Goal: Information Seeking & Learning: Understand process/instructions

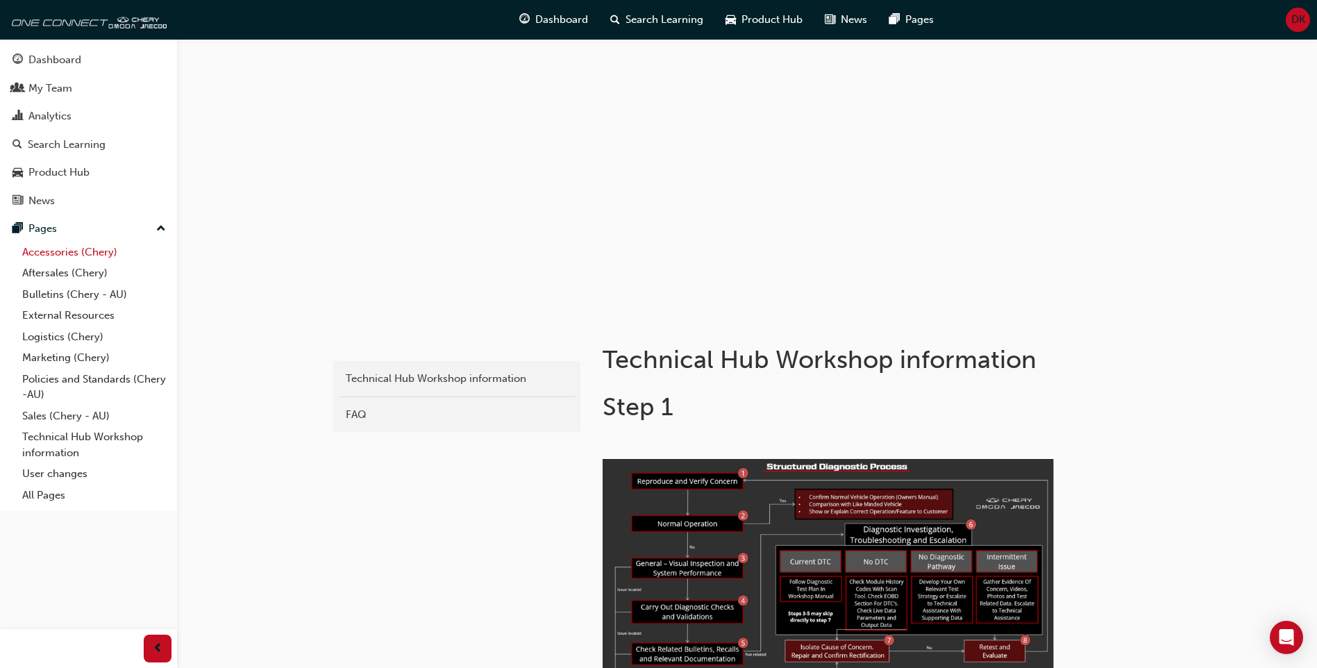
click at [80, 253] on link "Accessories (Chery)" at bounding box center [94, 253] width 155 height 22
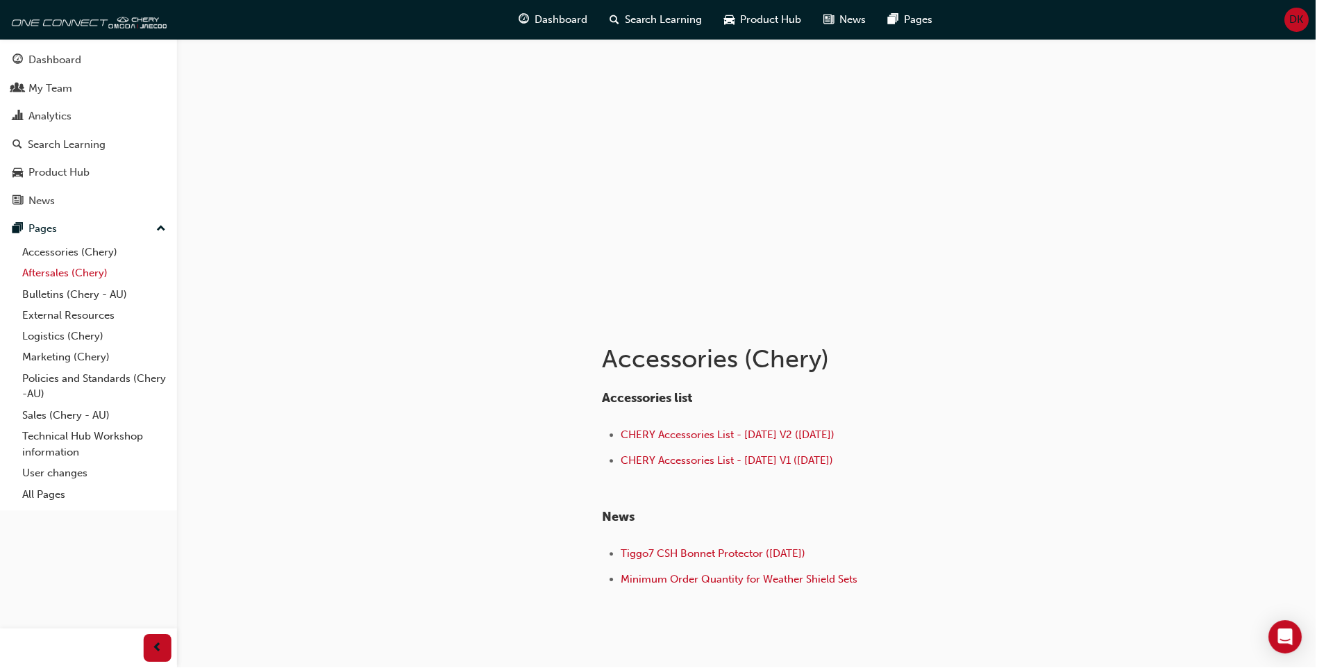
click at [58, 272] on link "Aftersales (Chery)" at bounding box center [94, 273] width 155 height 22
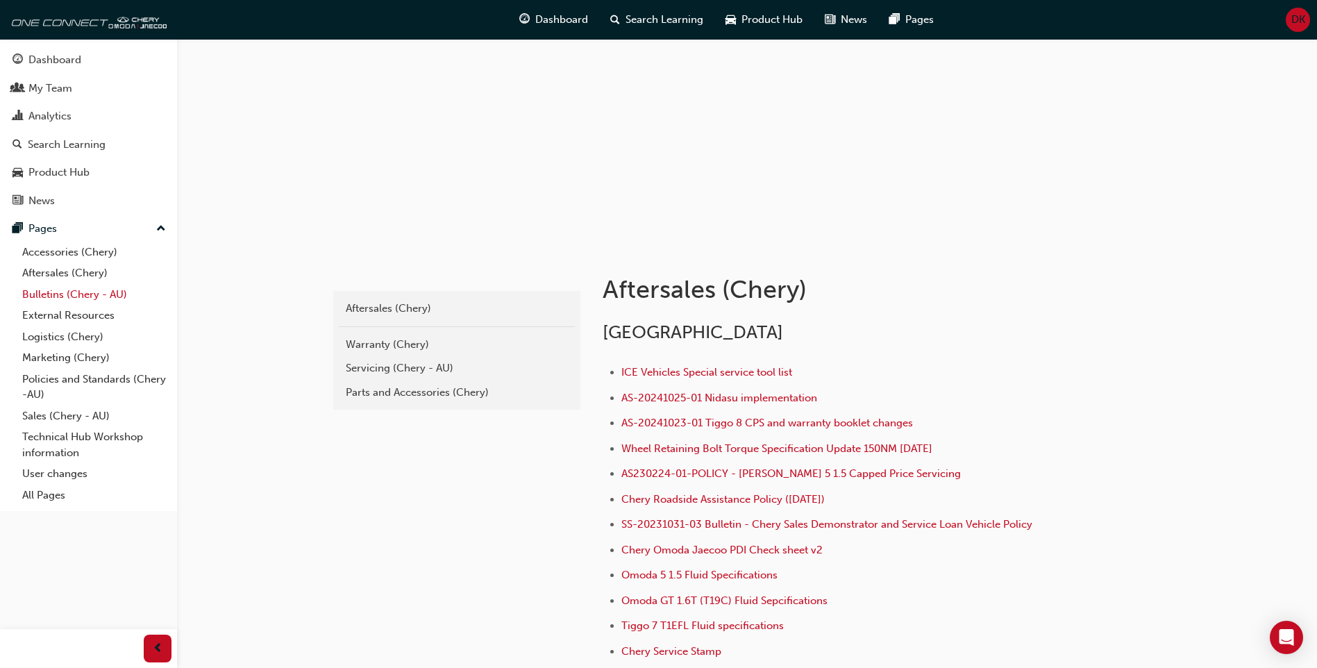
scroll to position [69, 0]
click at [56, 380] on link "Policies and Standards (Chery -AU)" at bounding box center [94, 387] width 155 height 37
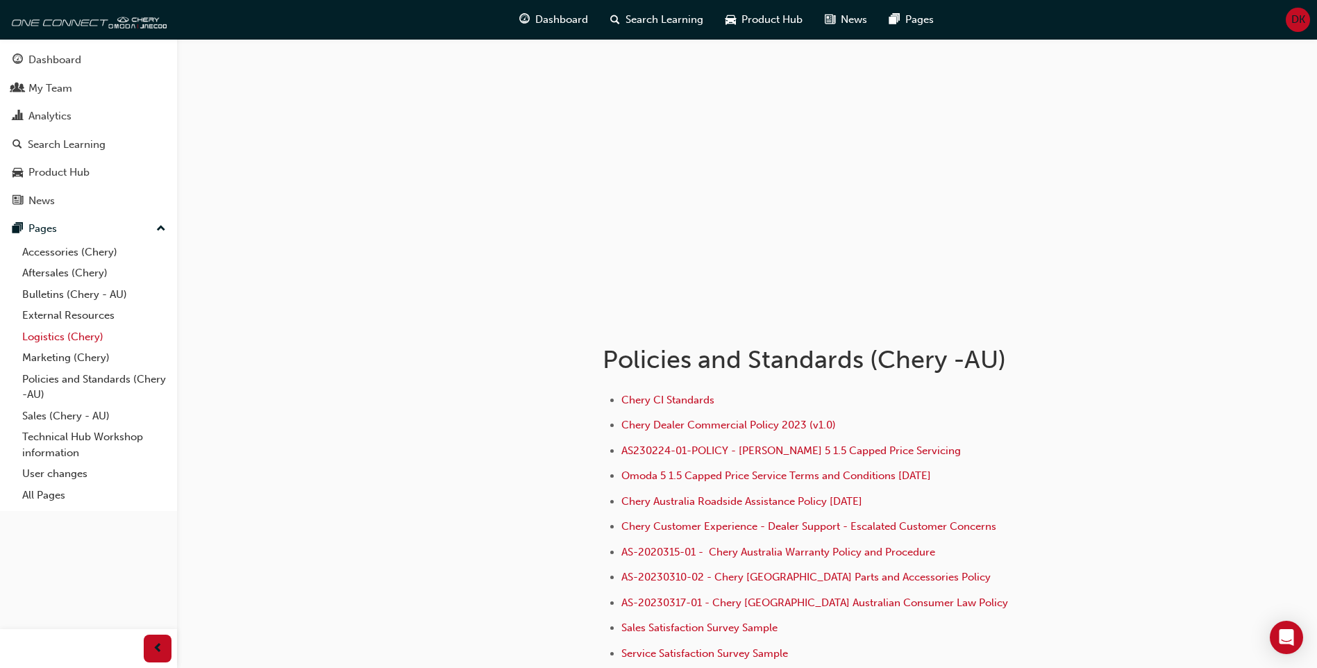
click at [58, 335] on link "Logistics (Chery)" at bounding box center [94, 337] width 155 height 22
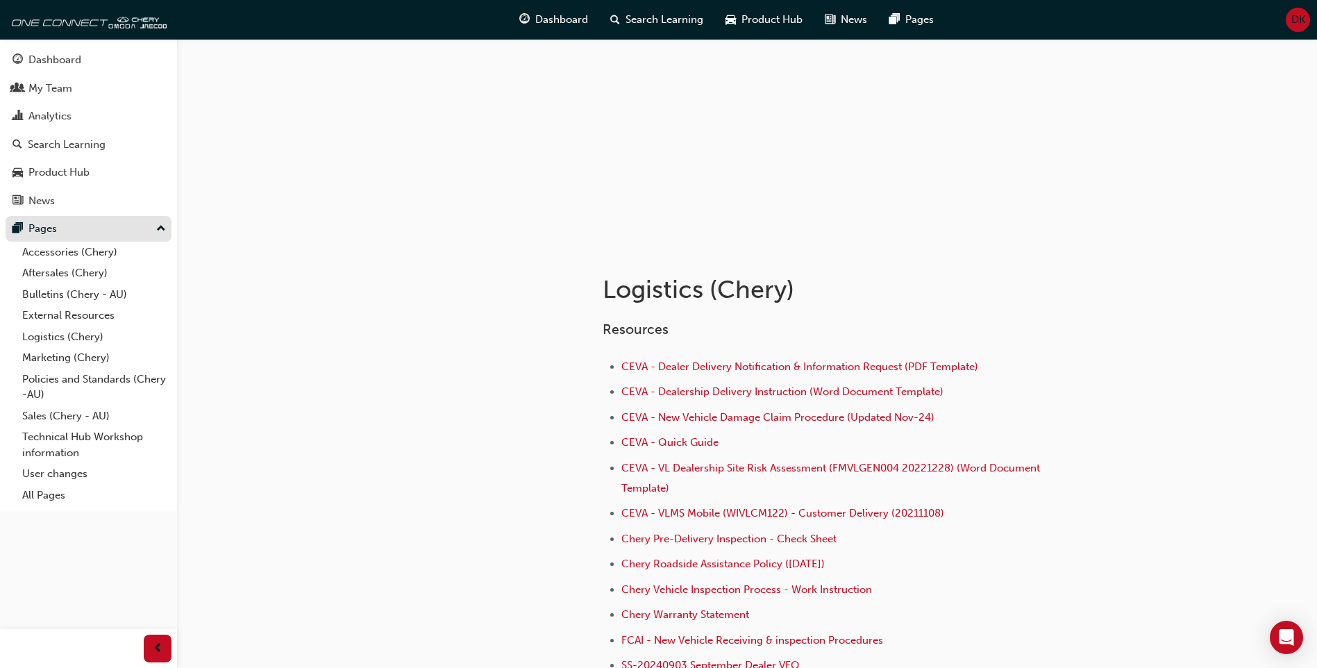
scroll to position [69, 0]
click at [57, 249] on link "Accessories (Chery)" at bounding box center [94, 253] width 155 height 22
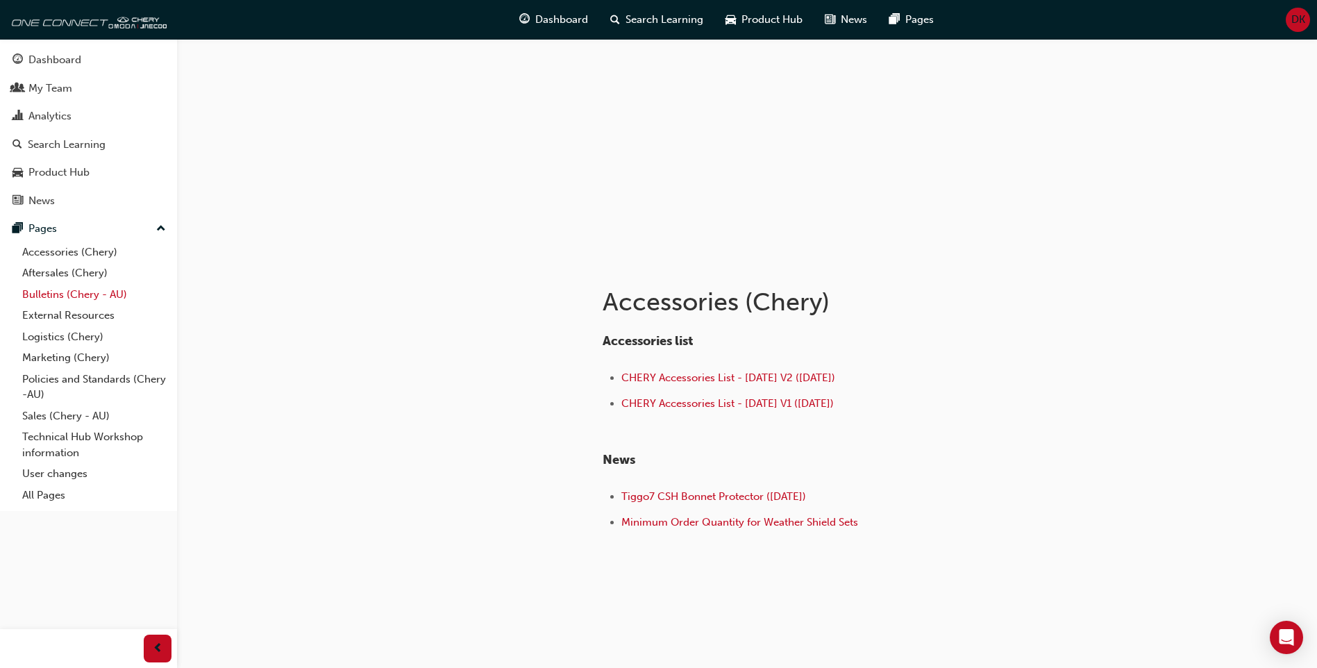
click at [71, 288] on link "Bulletins (Chery - AU)" at bounding box center [94, 295] width 155 height 22
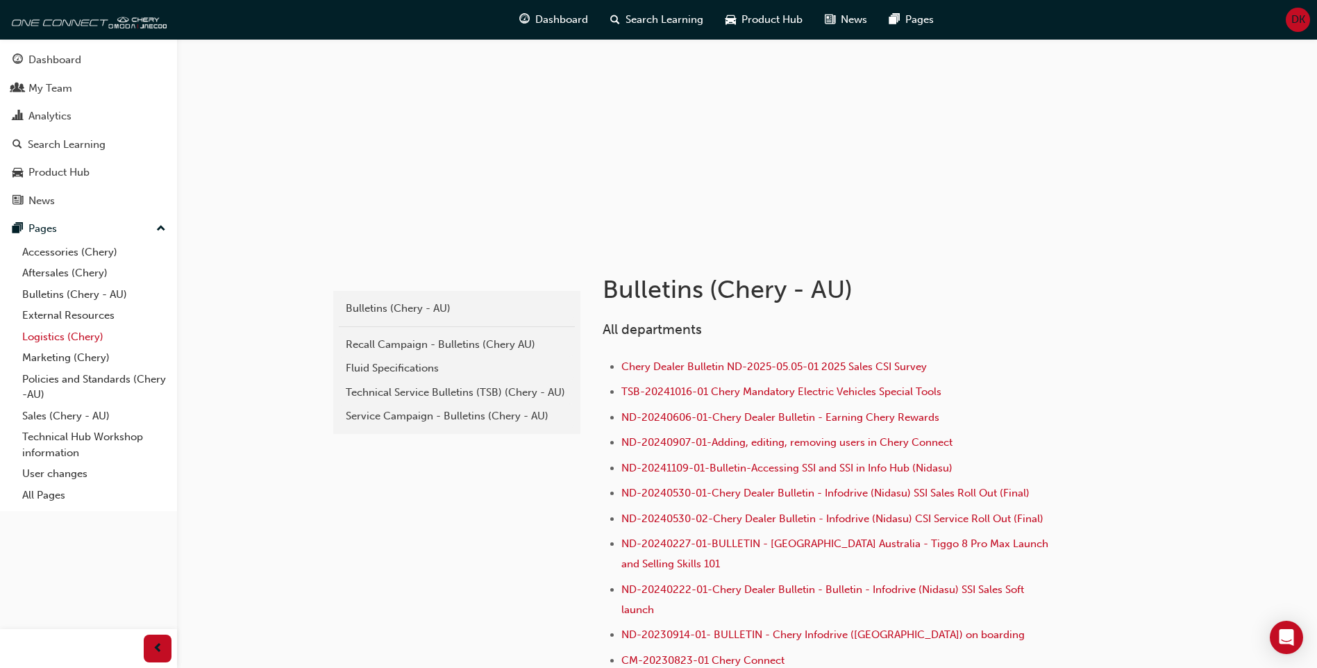
scroll to position [69, 0]
click at [66, 312] on link "External Resources" at bounding box center [94, 316] width 155 height 22
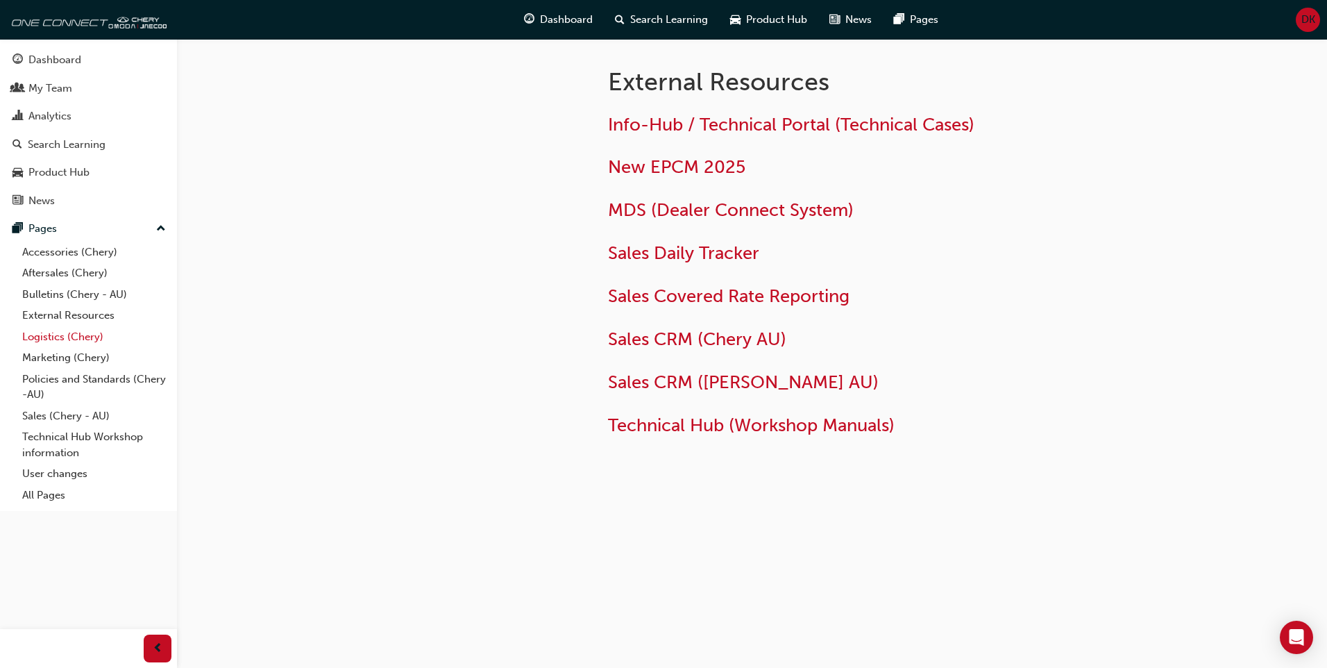
click at [80, 328] on link "Logistics (Chery)" at bounding box center [94, 337] width 155 height 22
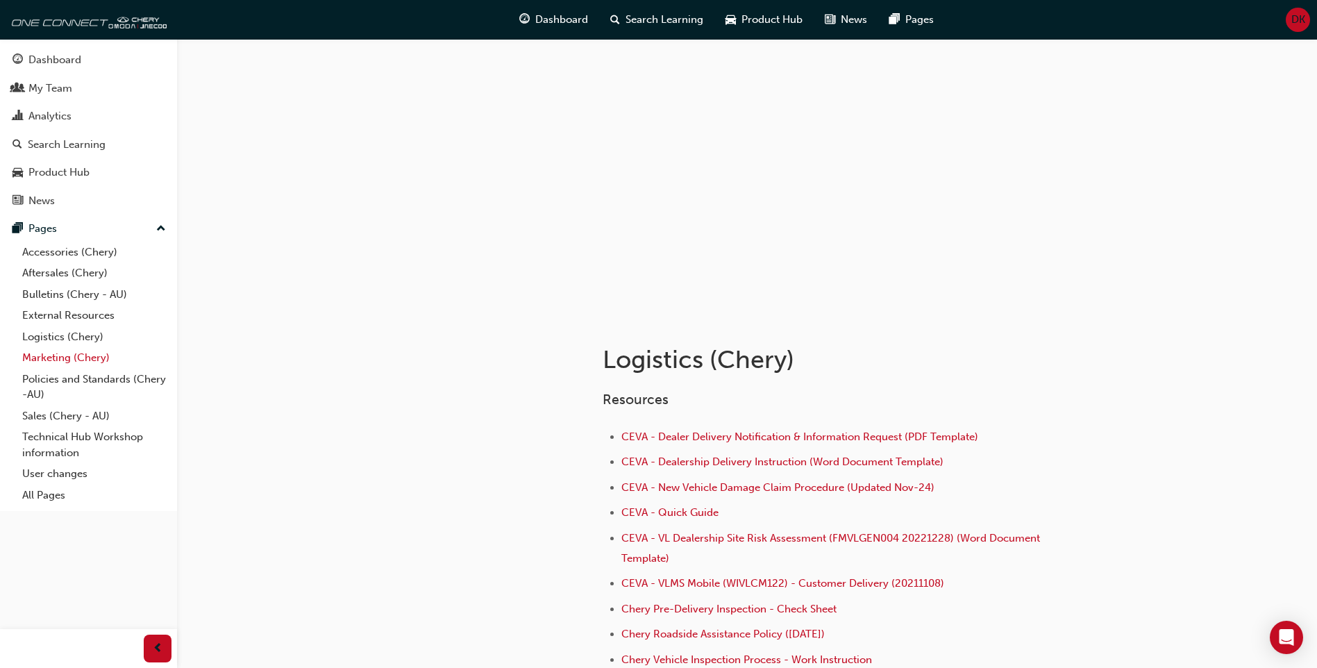
click at [82, 353] on link "Marketing (Chery)" at bounding box center [94, 358] width 155 height 22
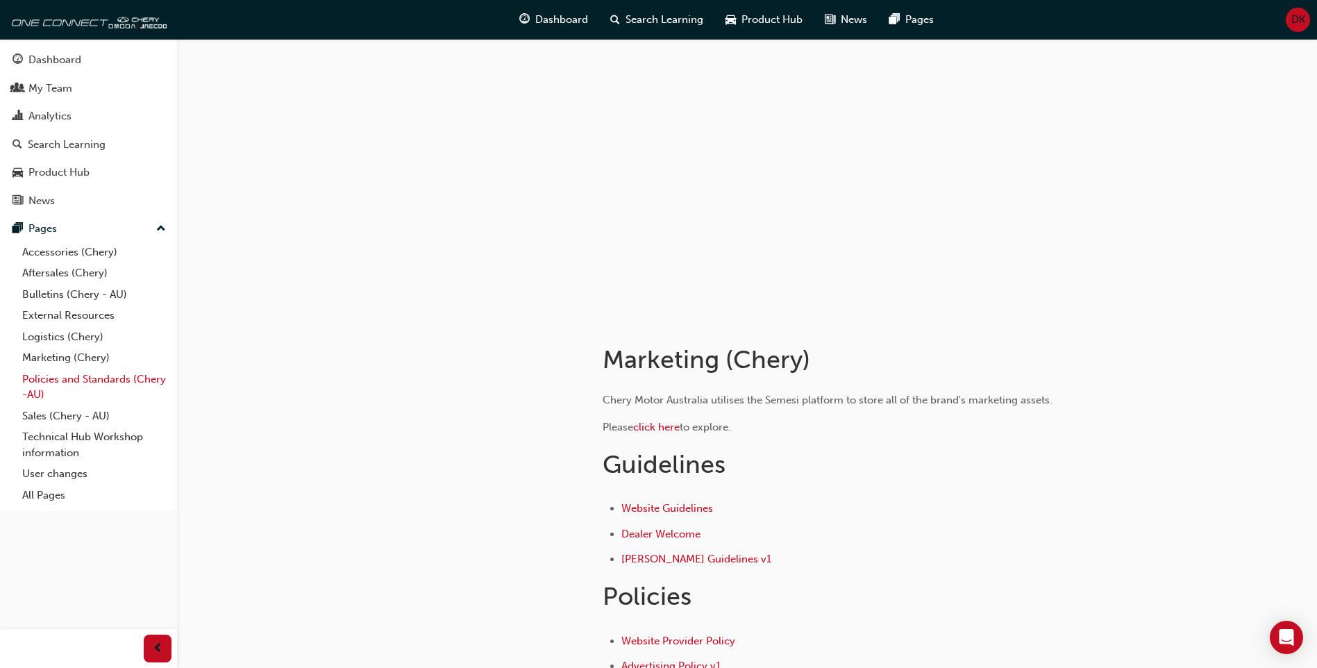
click at [63, 378] on link "Policies and Standards (Chery -AU)" at bounding box center [94, 387] width 155 height 37
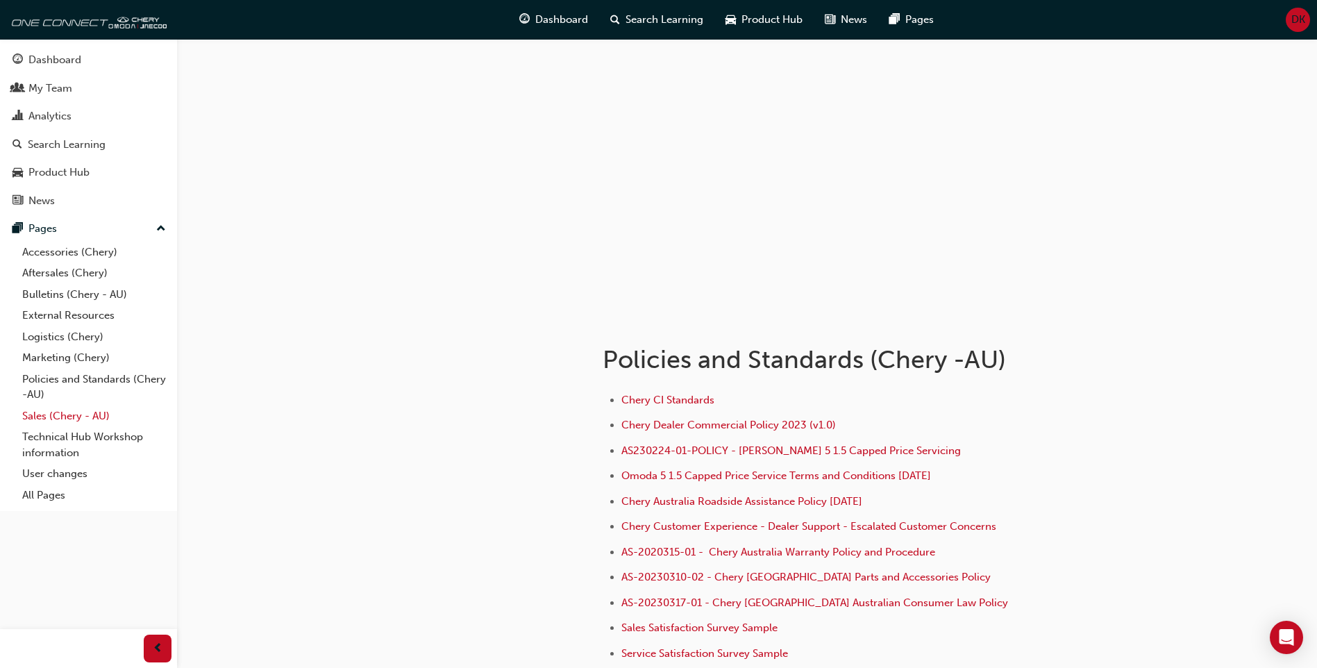
click at [78, 412] on link "Sales (Chery - AU)" at bounding box center [94, 416] width 155 height 22
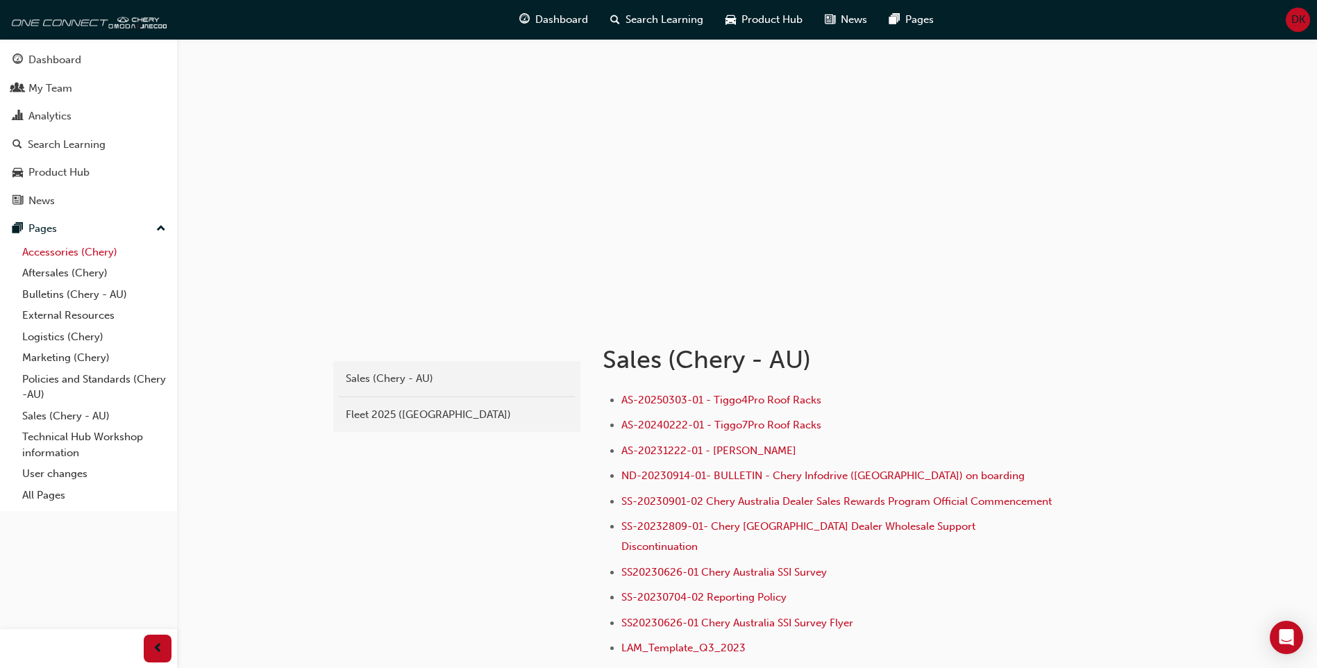
click at [76, 251] on link "Accessories (Chery)" at bounding box center [94, 253] width 155 height 22
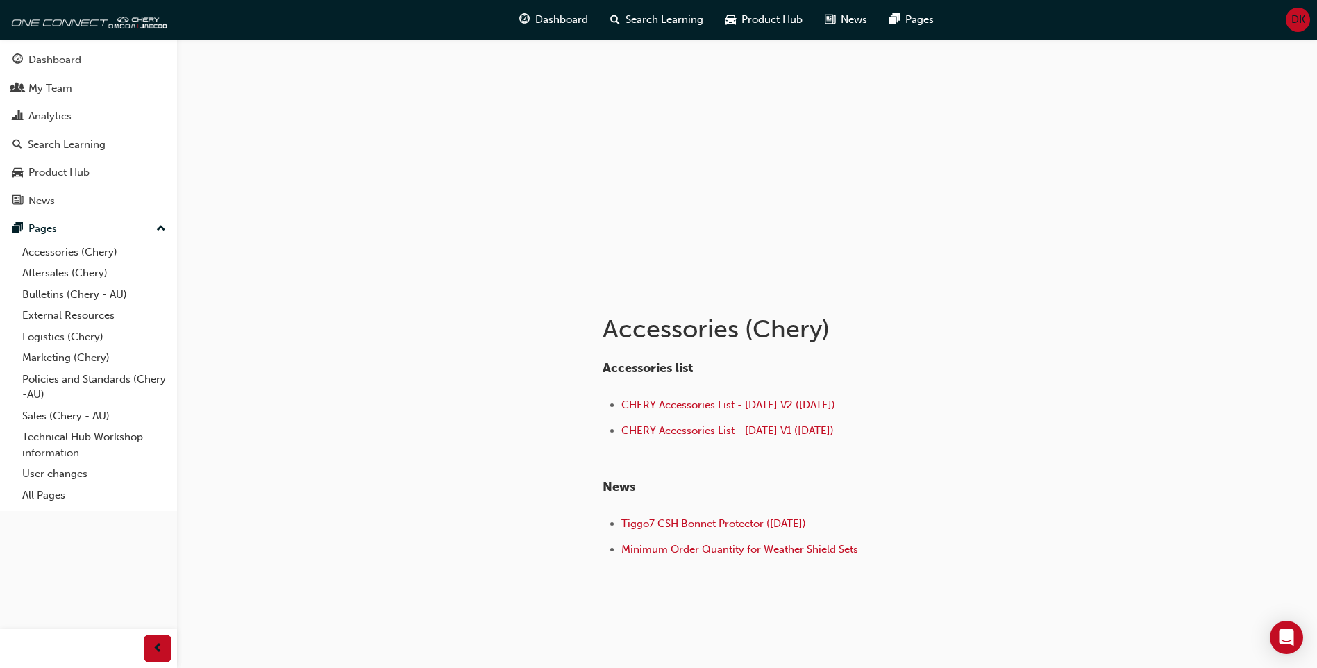
scroll to position [58, 0]
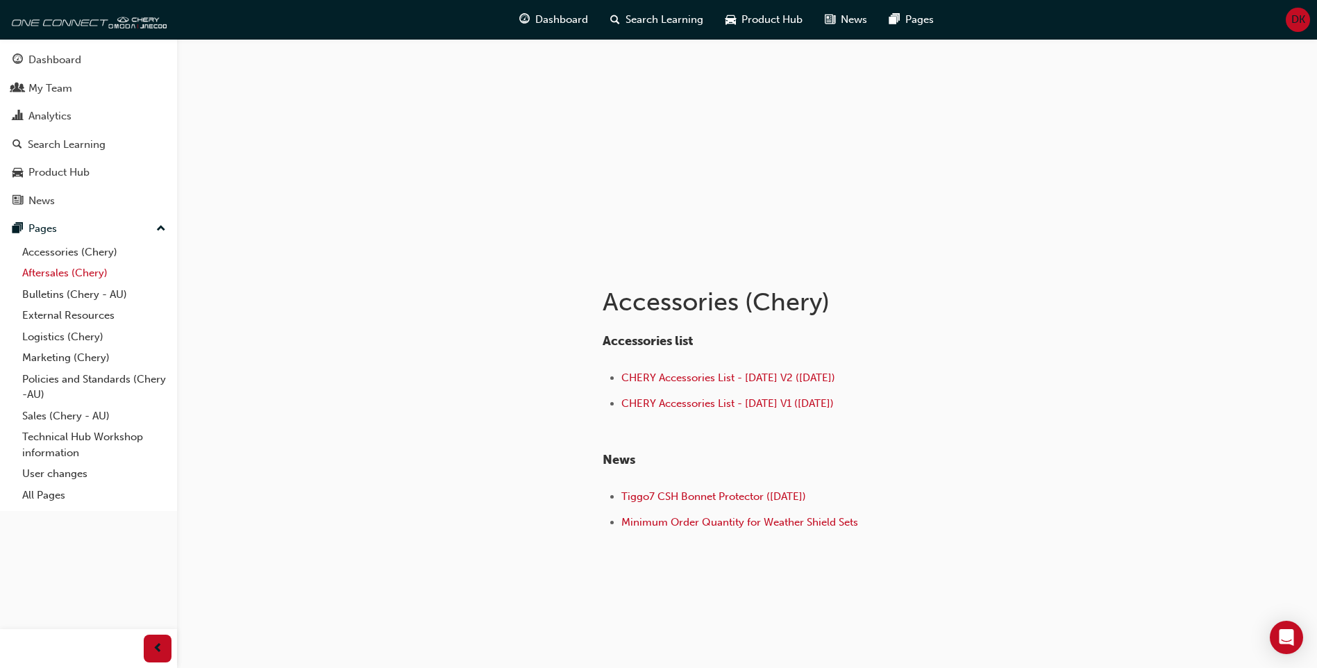
click at [71, 267] on link "Aftersales (Chery)" at bounding box center [94, 273] width 155 height 22
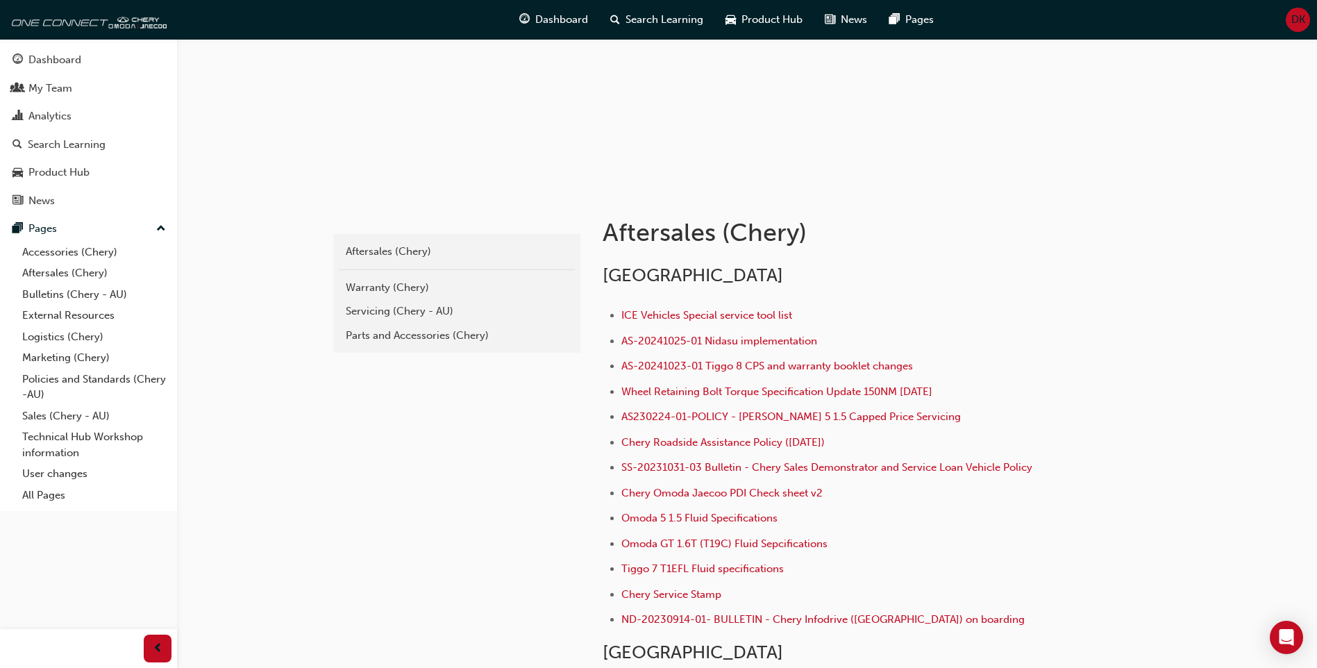
scroll to position [311, 0]
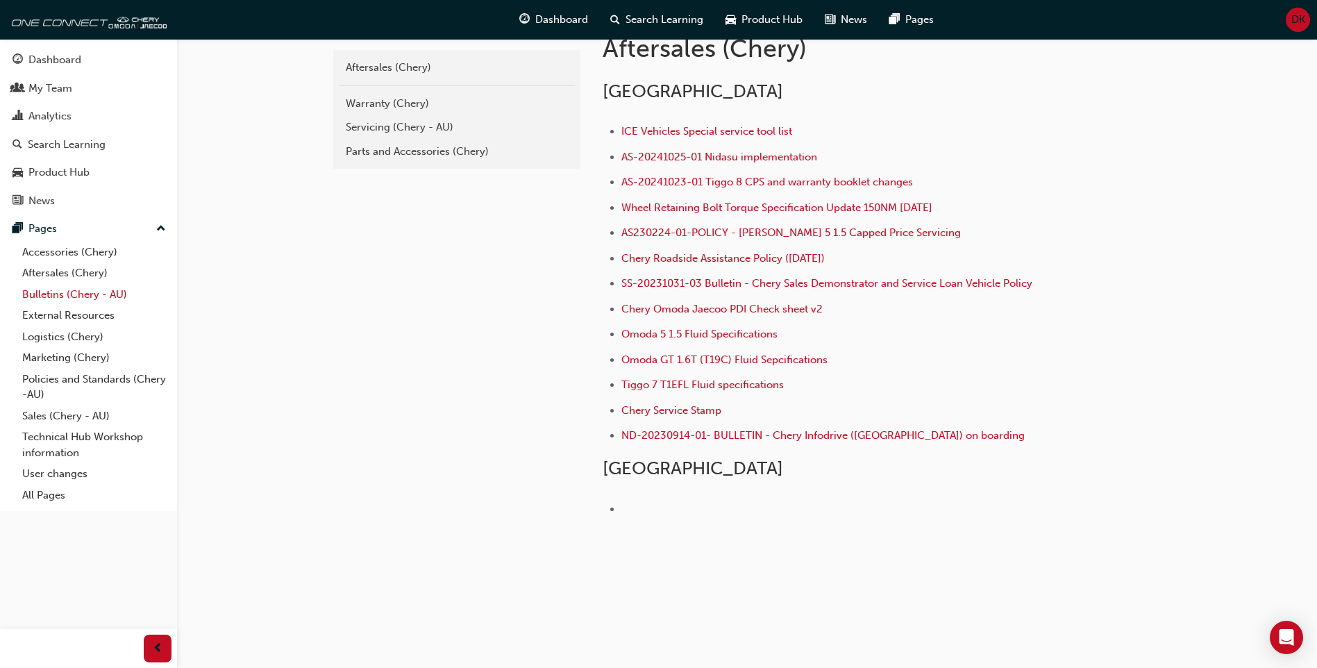
click at [90, 292] on link "Bulletins (Chery - AU)" at bounding box center [94, 295] width 155 height 22
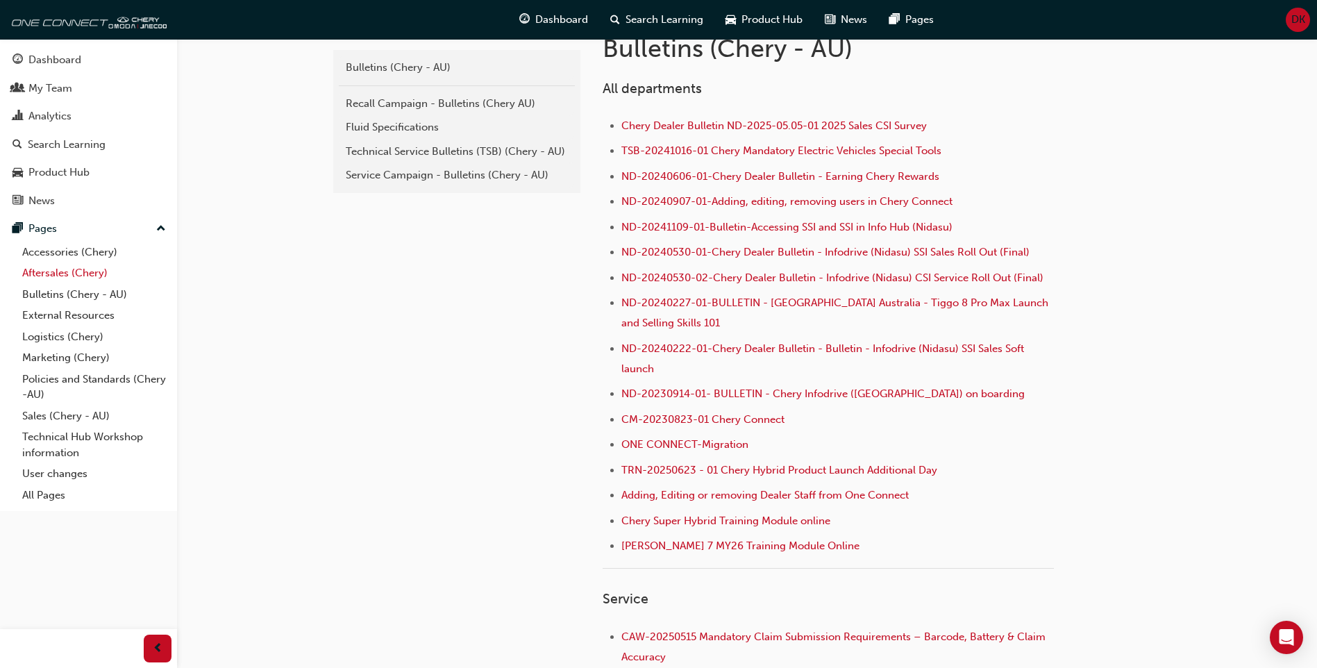
click at [75, 277] on link "Aftersales (Chery)" at bounding box center [94, 273] width 155 height 22
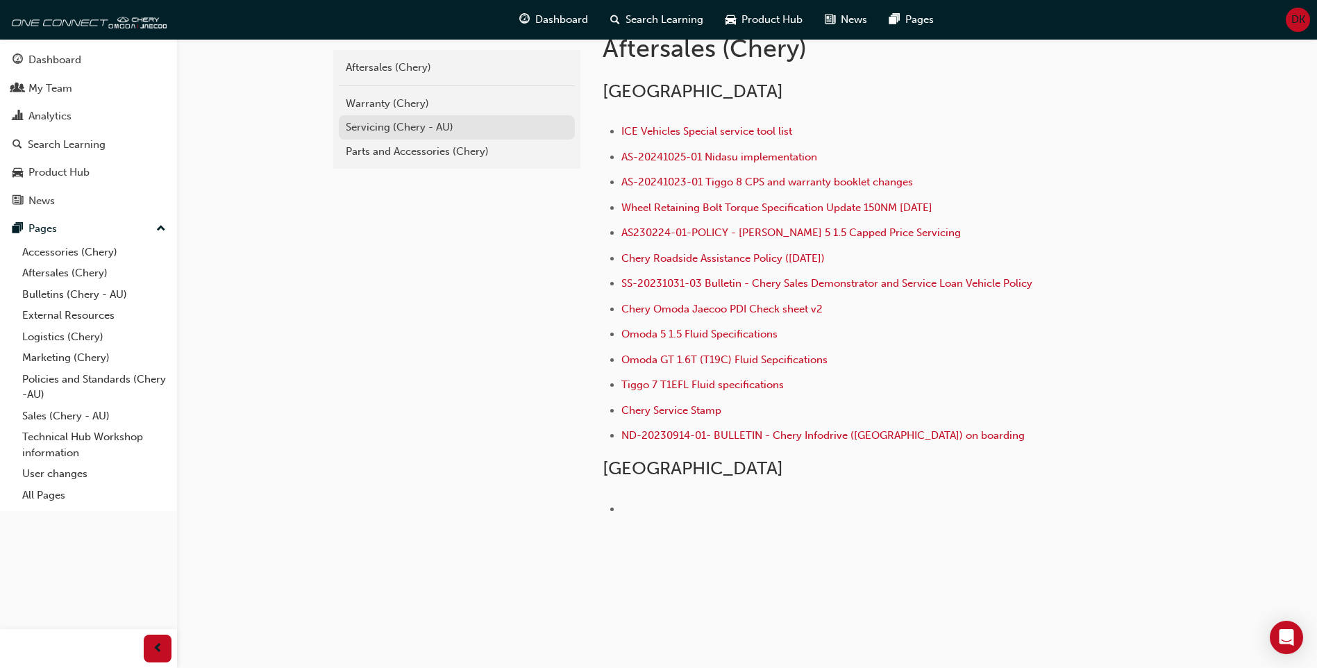
click at [374, 128] on div "Servicing (Chery - AU)" at bounding box center [457, 127] width 222 height 16
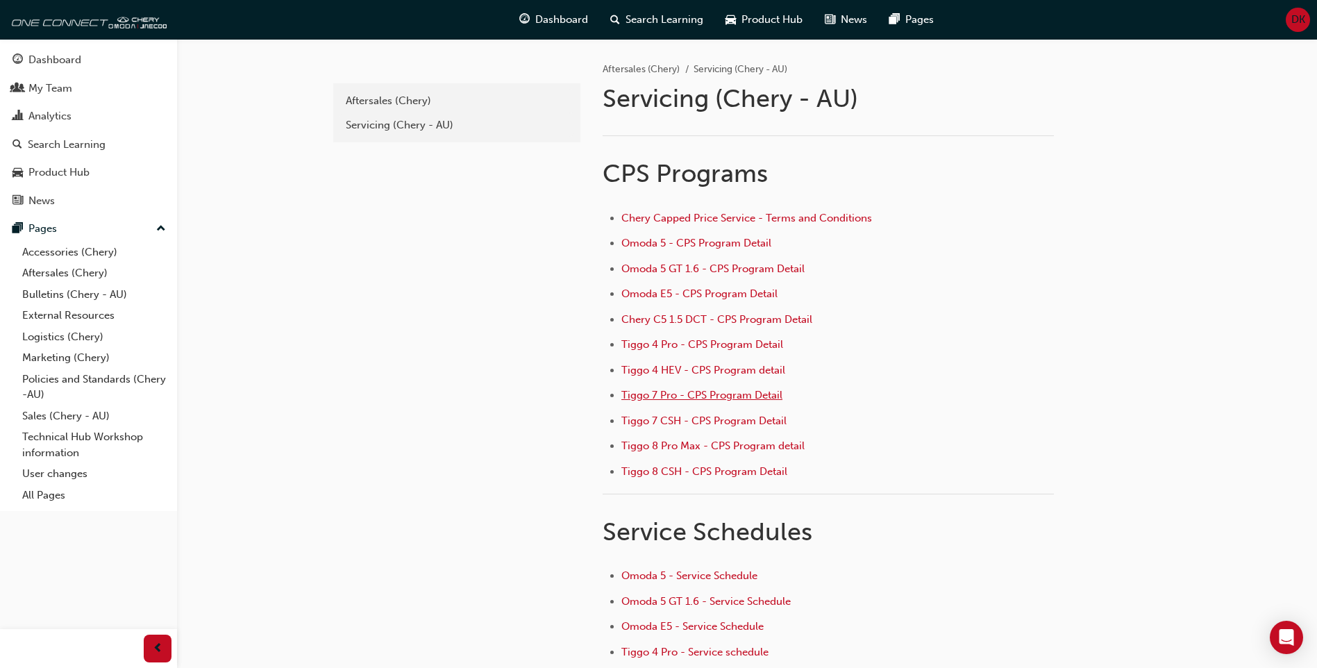
click at [651, 393] on span "Tiggo 7 Pro - CPS Program Detail" at bounding box center [701, 395] width 161 height 12
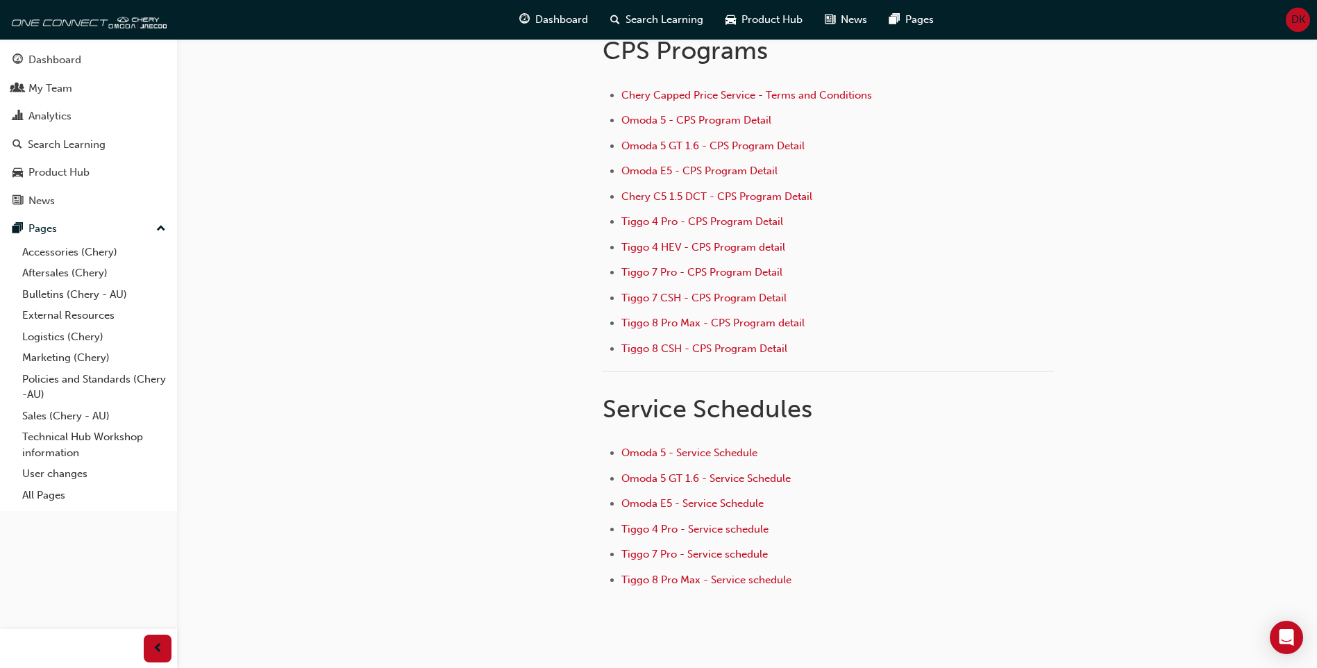
scroll to position [180, 0]
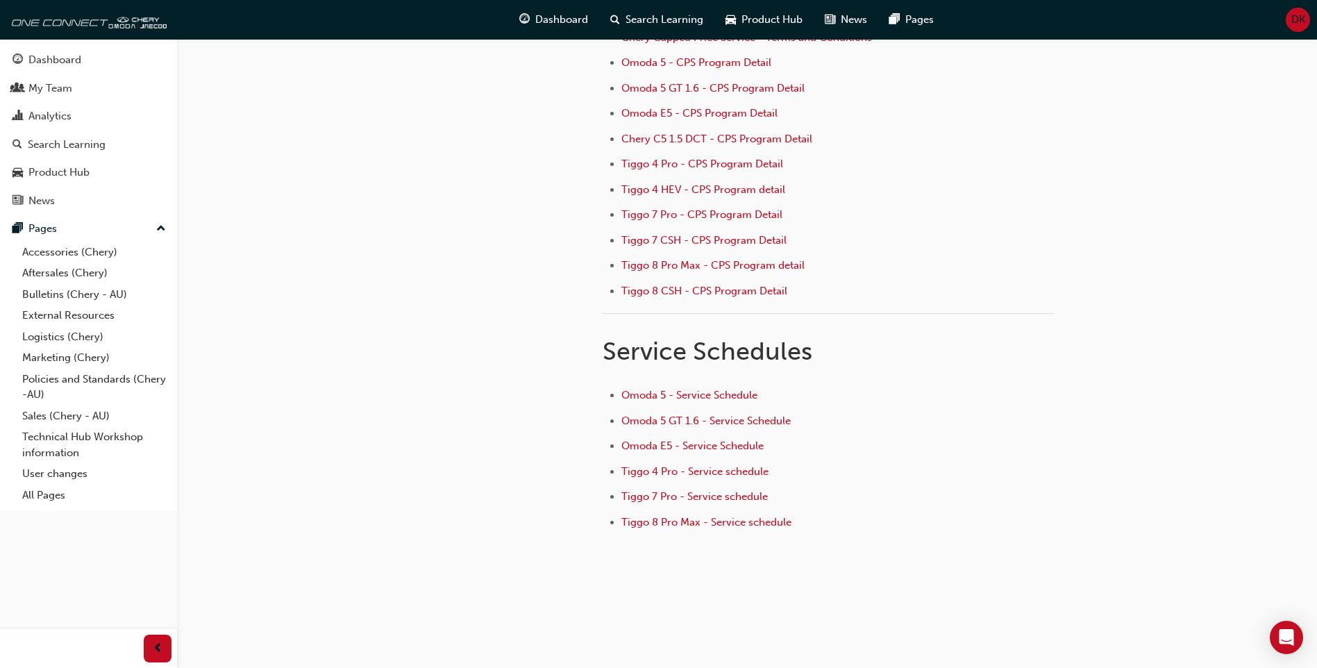
click at [676, 503] on li "Tiggo 7 Pro - Service schedule" at bounding box center [837, 498] width 432 height 20
click at [675, 498] on span "Tiggo 7 Pro - Service schedule" at bounding box center [694, 496] width 146 height 12
